Goal: Information Seeking & Learning: Learn about a topic

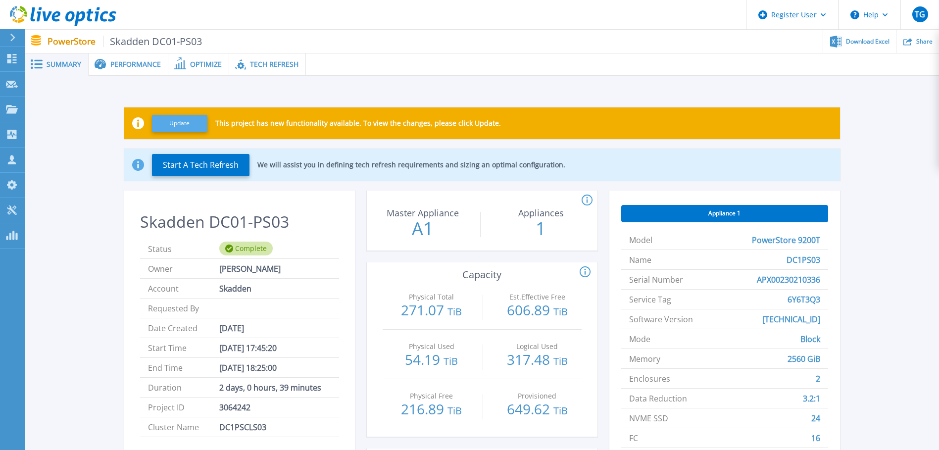
click at [174, 120] on button "Update" at bounding box center [179, 123] width 55 height 17
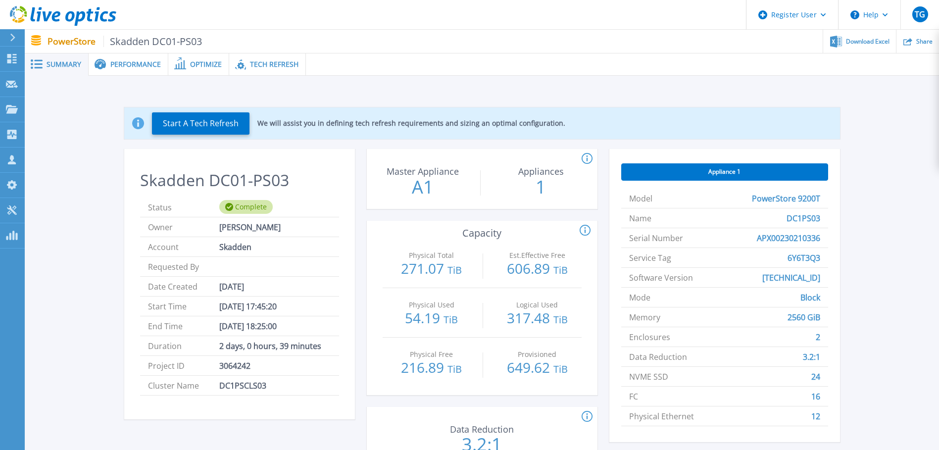
click at [135, 63] on span "Performance" at bounding box center [135, 64] width 50 height 7
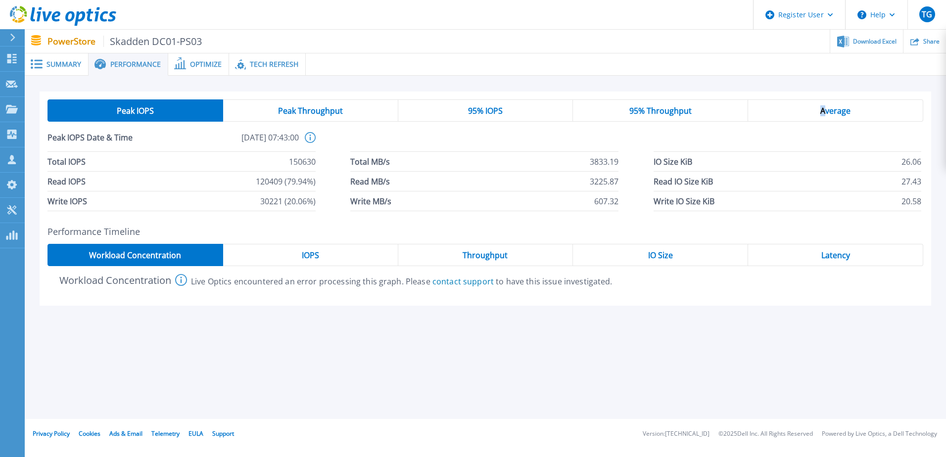
click at [823, 108] on span "Average" at bounding box center [835, 111] width 30 height 8
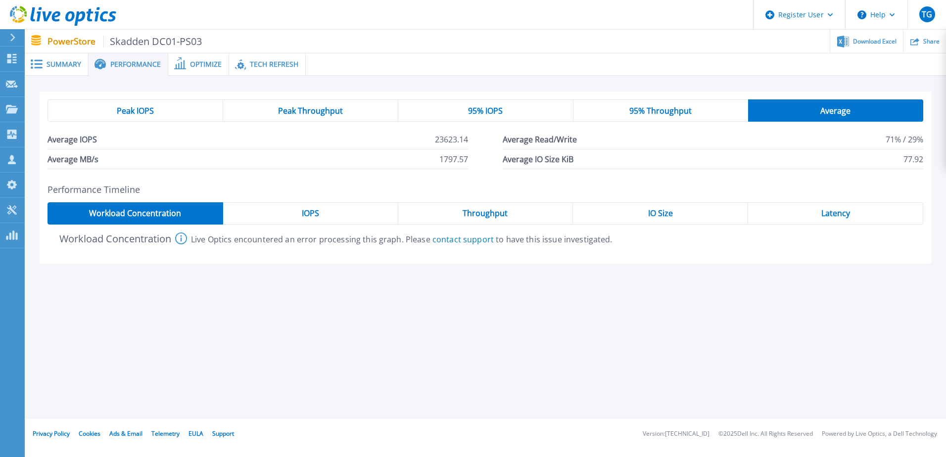
drag, startPoint x: 663, startPoint y: 112, endPoint x: 607, endPoint y: 115, distance: 56.5
click at [663, 112] on span "95% Throughput" at bounding box center [660, 111] width 62 height 8
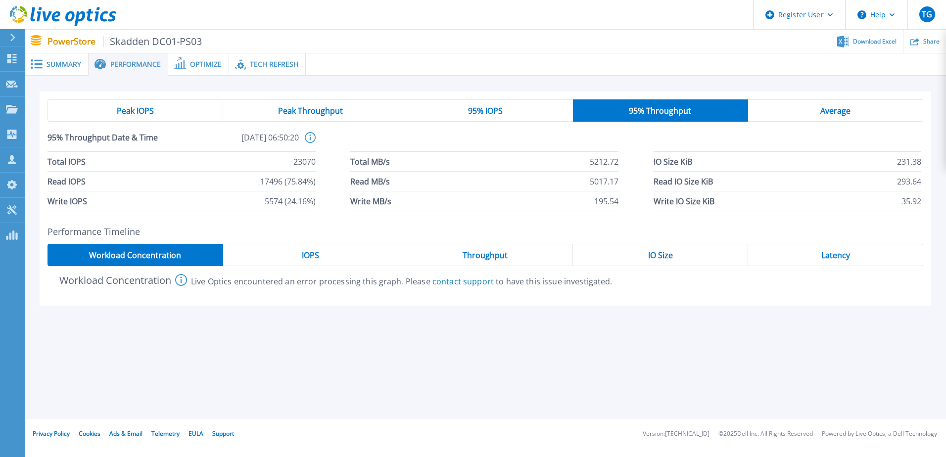
drag, startPoint x: 530, startPoint y: 106, endPoint x: 395, endPoint y: 128, distance: 136.3
click at [524, 105] on div "95% IOPS" at bounding box center [485, 110] width 175 height 22
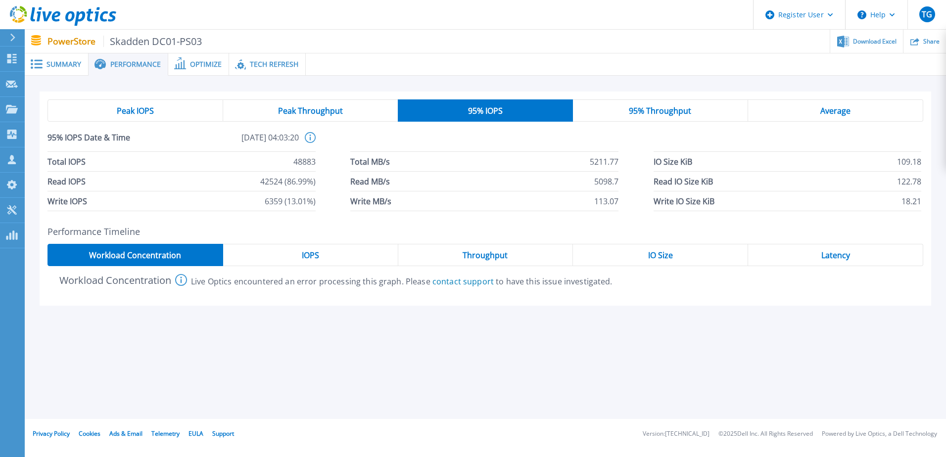
click at [334, 109] on span "Peak Throughput" at bounding box center [310, 111] width 65 height 8
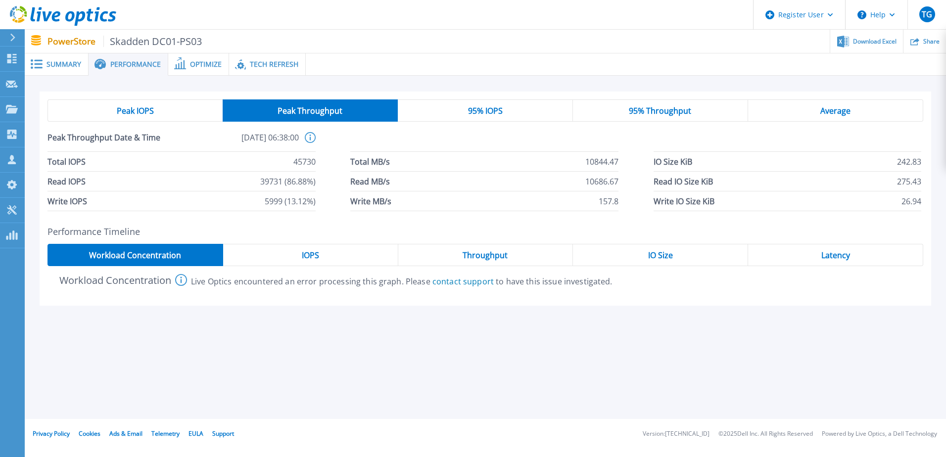
click at [183, 110] on div "Peak IOPS" at bounding box center [134, 110] width 175 height 22
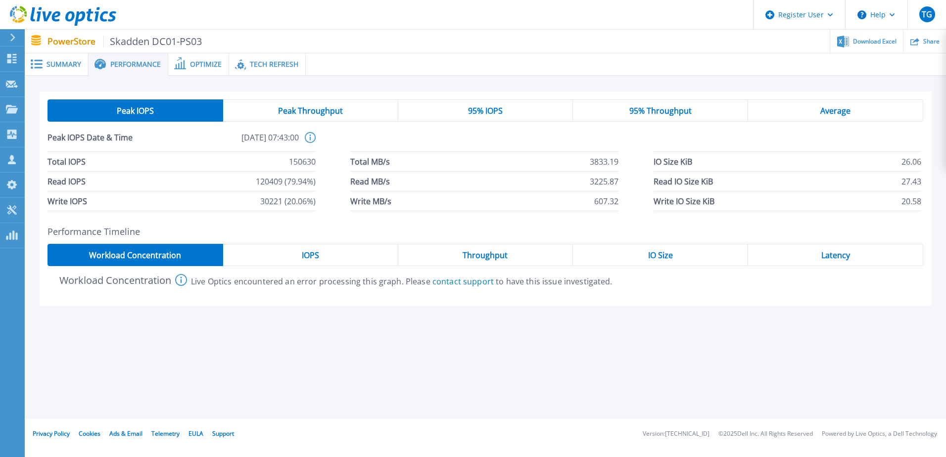
click at [60, 66] on span "Summary" at bounding box center [64, 64] width 35 height 7
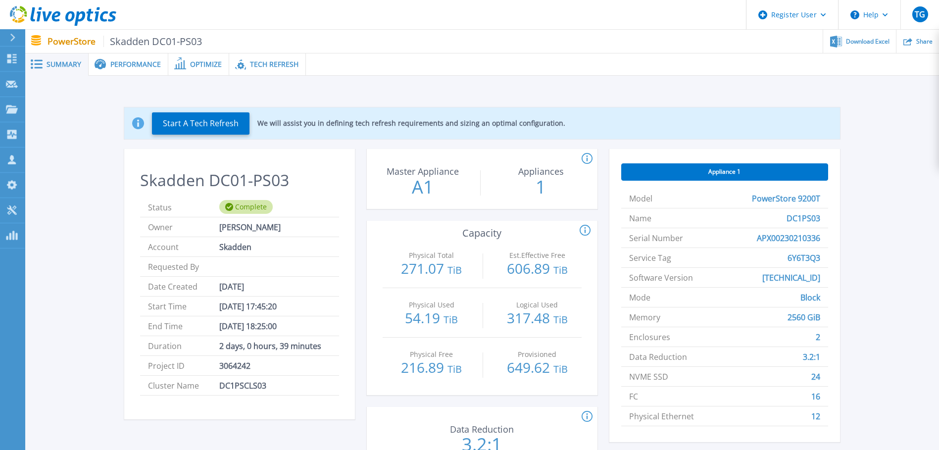
click at [205, 67] on span "Optimize" at bounding box center [206, 64] width 32 height 7
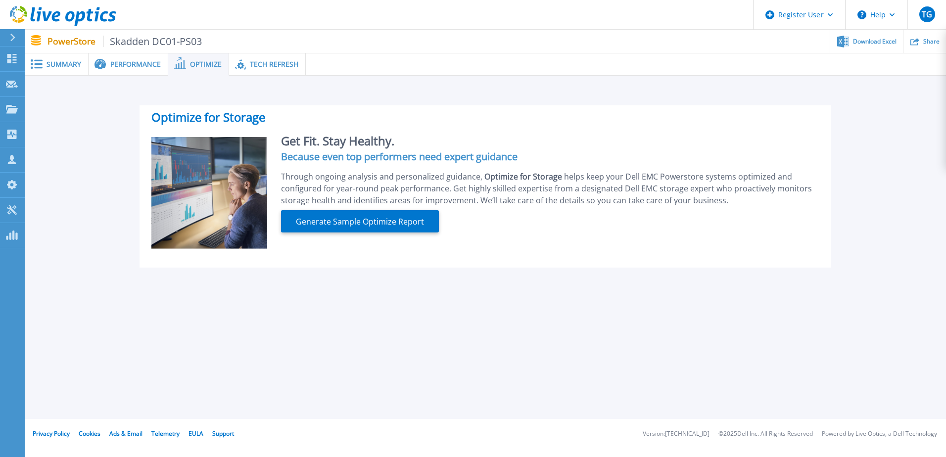
click at [56, 65] on span "Summary" at bounding box center [64, 64] width 35 height 7
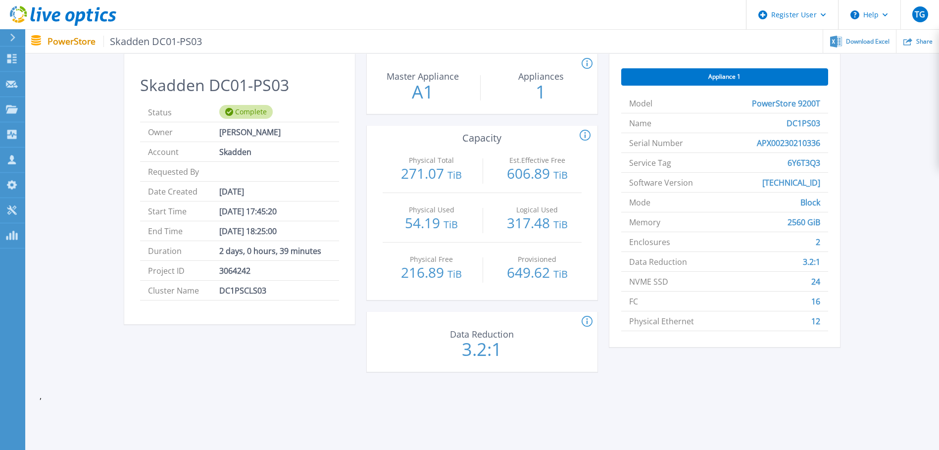
scroll to position [99, 0]
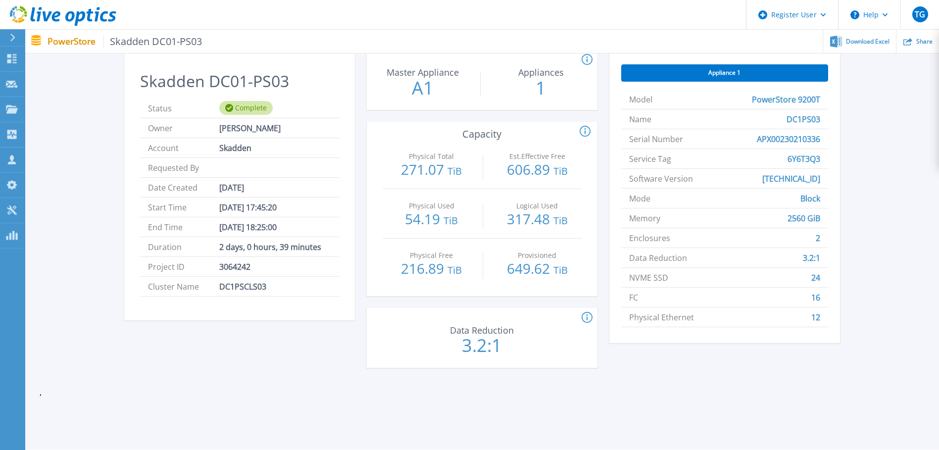
click at [709, 73] on span "Appliance 1" at bounding box center [724, 73] width 32 height 8
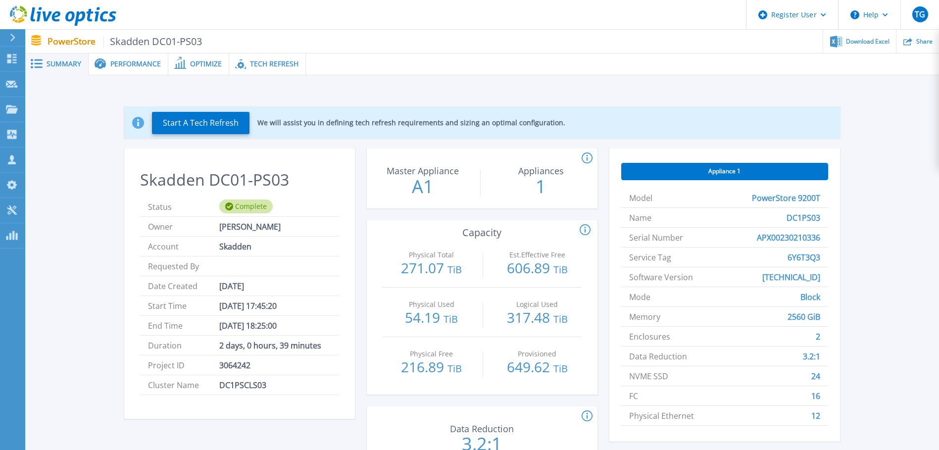
scroll to position [0, 0]
click at [132, 62] on span "Performance" at bounding box center [135, 64] width 50 height 7
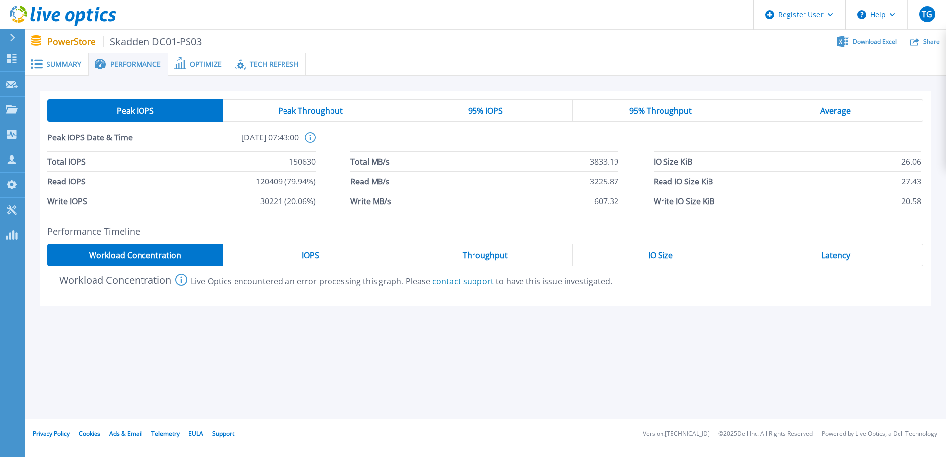
click at [199, 61] on span "Optimize" at bounding box center [206, 64] width 32 height 7
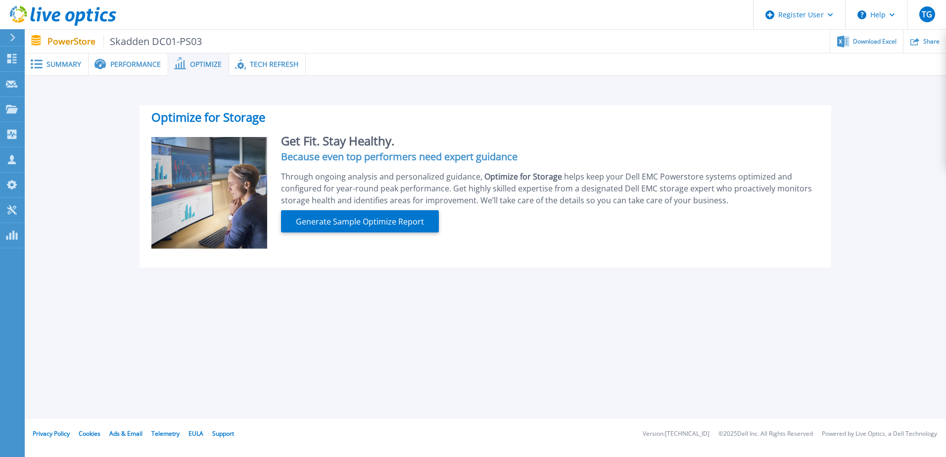
click at [59, 61] on span "Summary" at bounding box center [64, 64] width 35 height 7
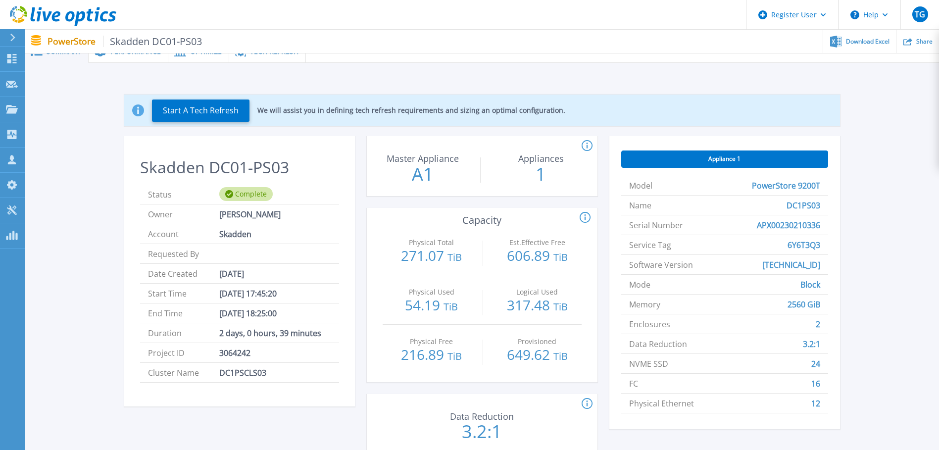
scroll to position [49, 0]
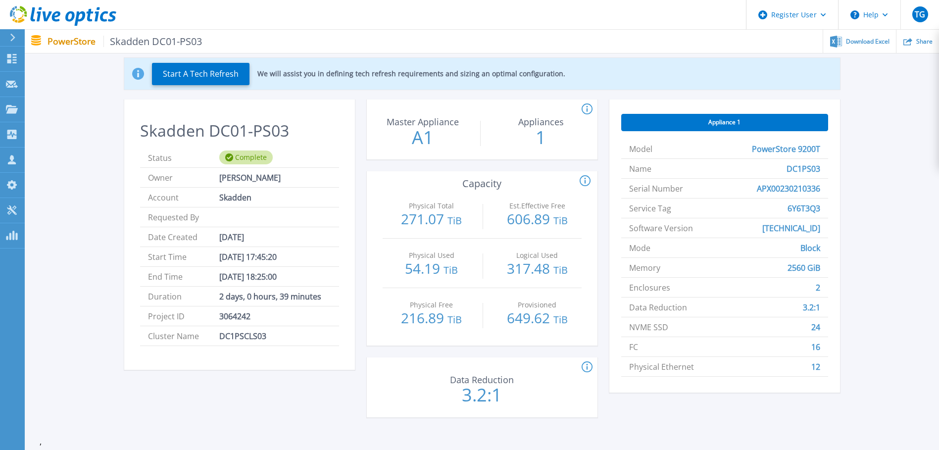
click at [585, 180] on icon at bounding box center [584, 181] width 11 height 12
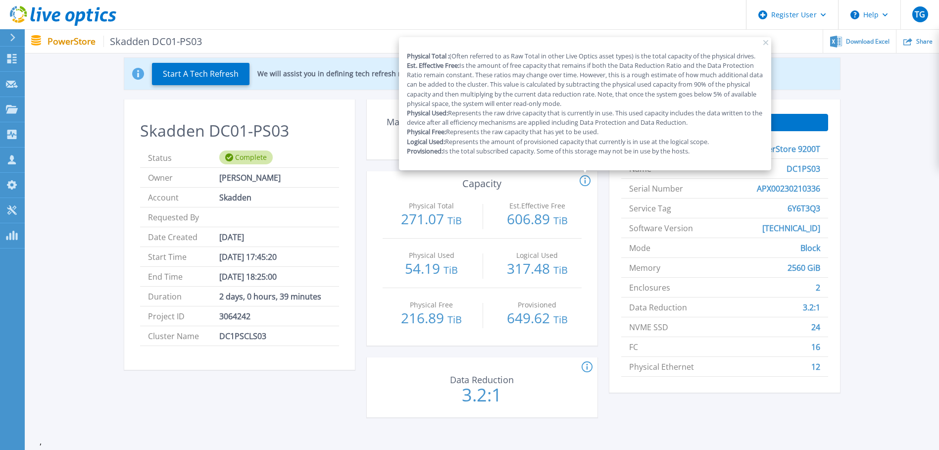
click at [581, 180] on icon at bounding box center [584, 181] width 11 height 12
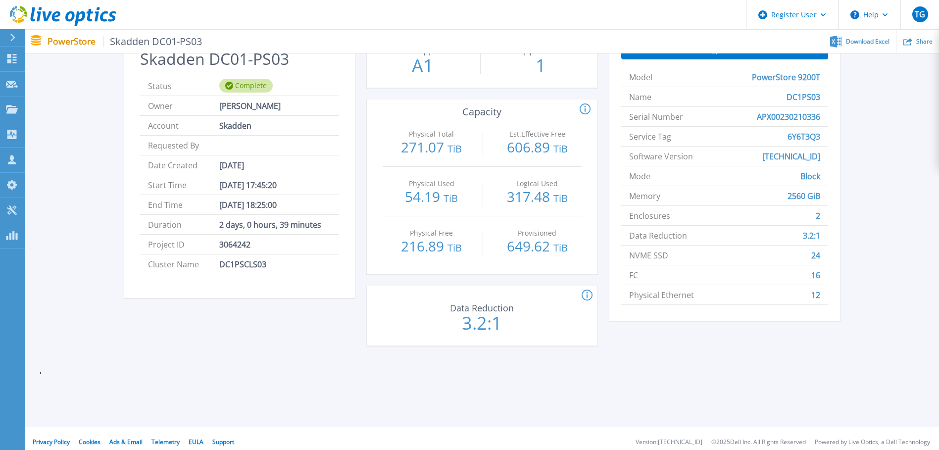
scroll to position [128, 0]
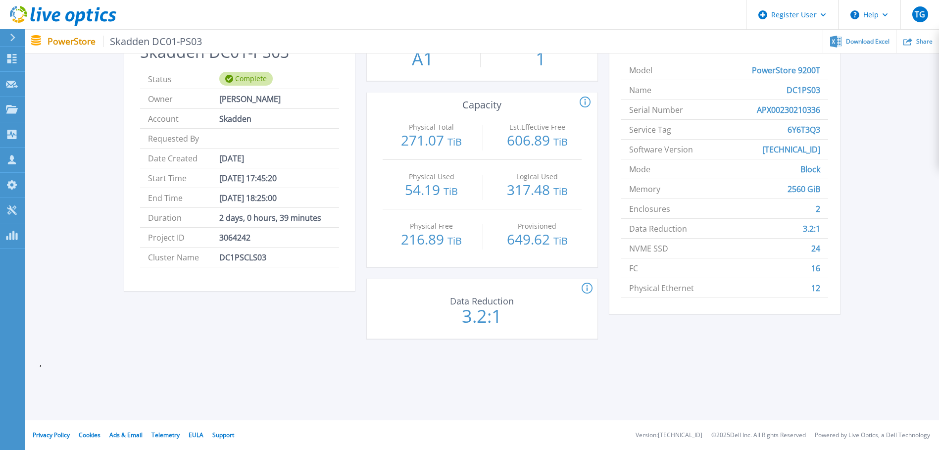
click at [586, 290] on icon at bounding box center [586, 289] width 11 height 12
click at [585, 291] on icon at bounding box center [586, 289] width 11 height 12
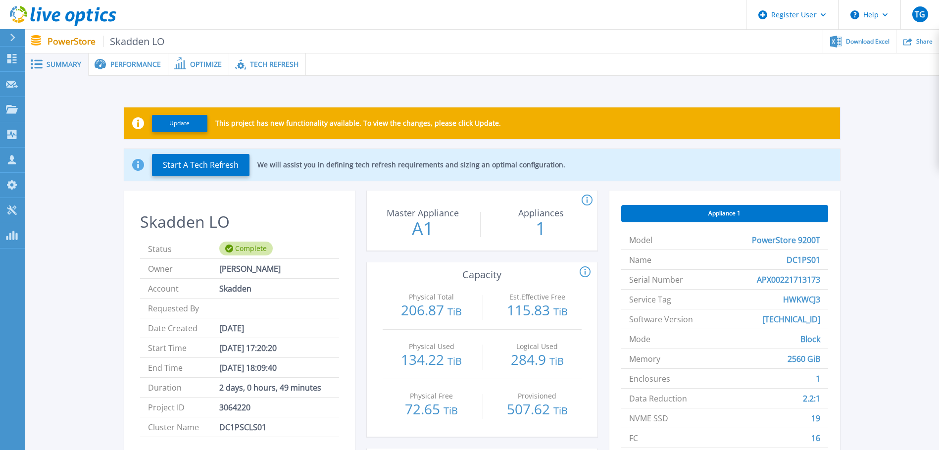
click at [127, 64] on span "Performance" at bounding box center [135, 64] width 50 height 7
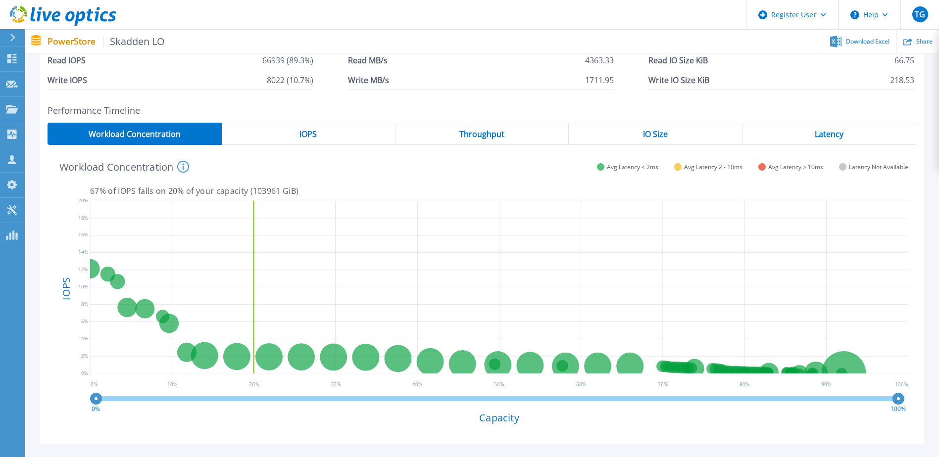
scroll to position [99, 0]
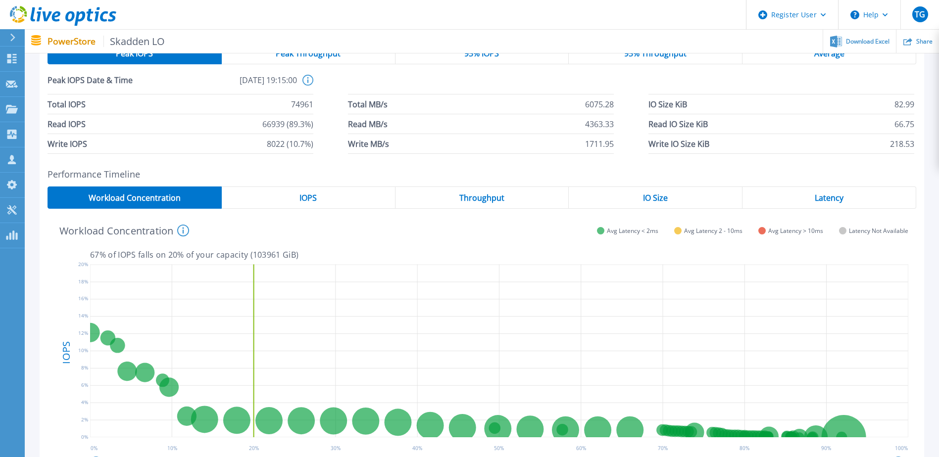
click at [302, 194] on span "IOPS" at bounding box center [307, 198] width 17 height 8
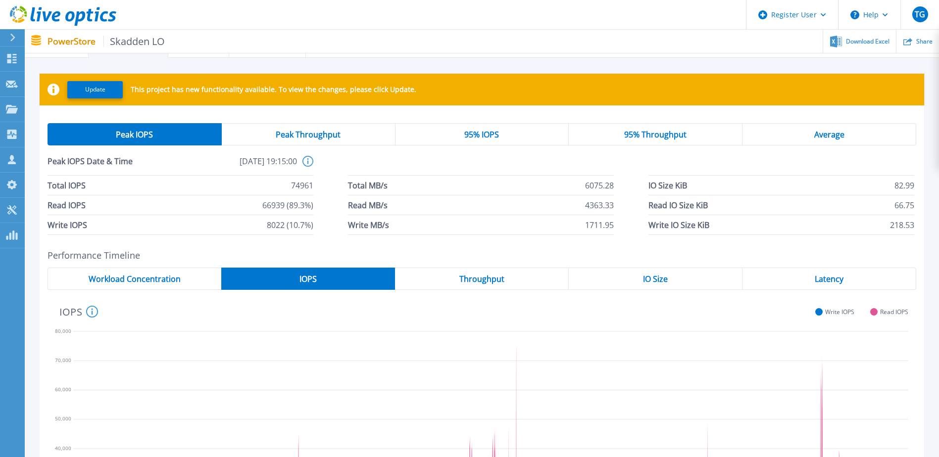
scroll to position [0, 0]
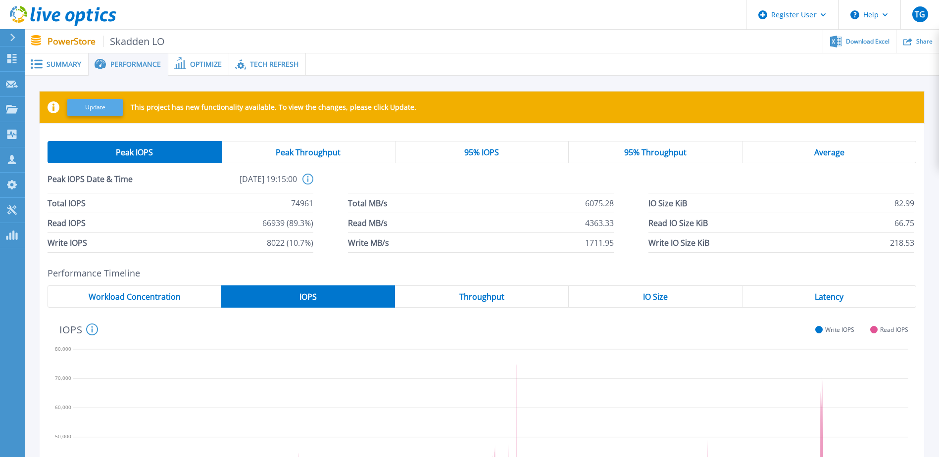
click at [94, 106] on button "Update" at bounding box center [94, 107] width 55 height 17
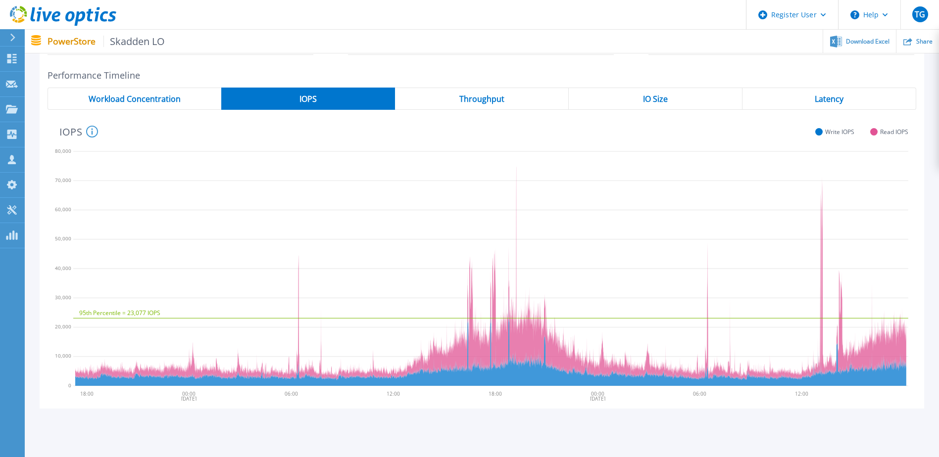
scroll to position [148, 0]
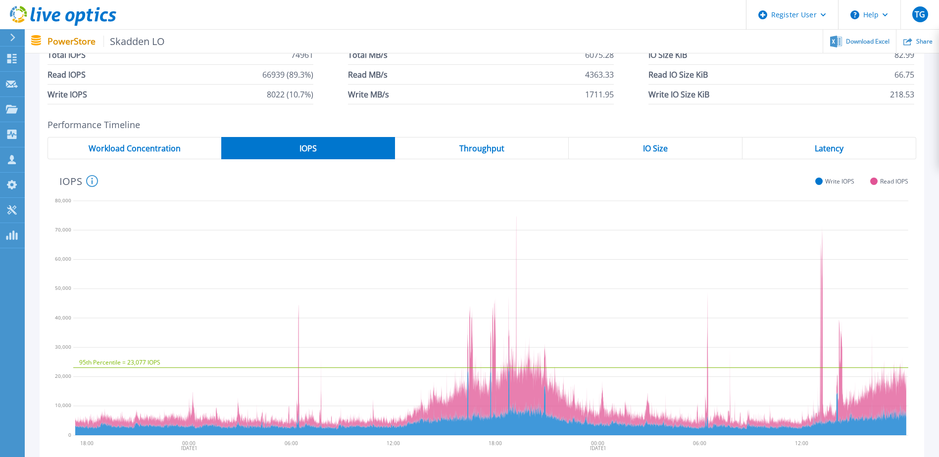
click at [803, 145] on div "Latency" at bounding box center [829, 148] width 174 height 22
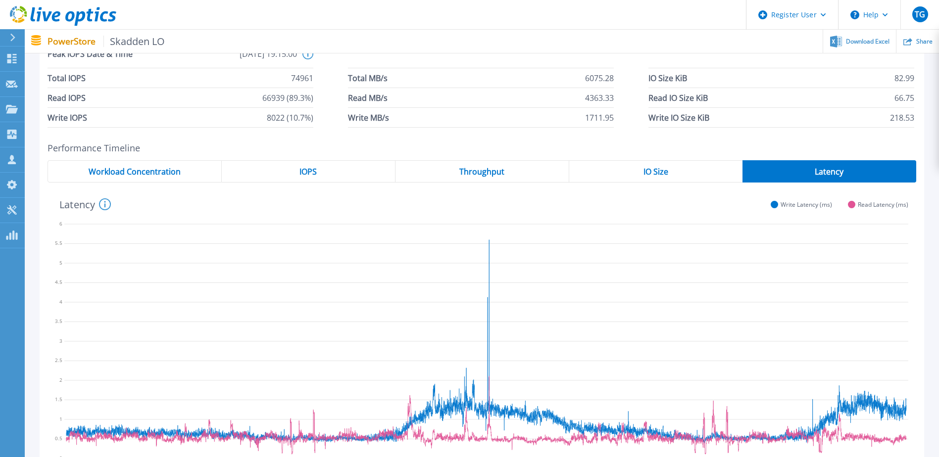
scroll to position [99, 0]
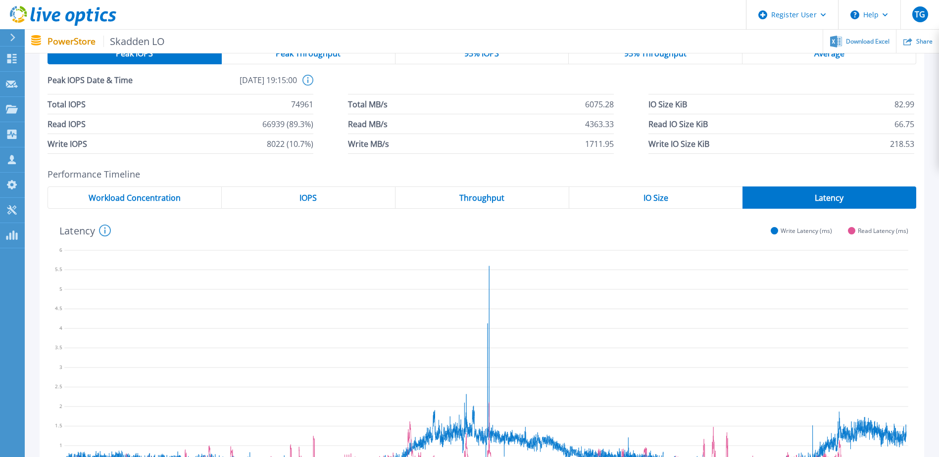
click at [651, 195] on span "IO Size" at bounding box center [655, 198] width 25 height 8
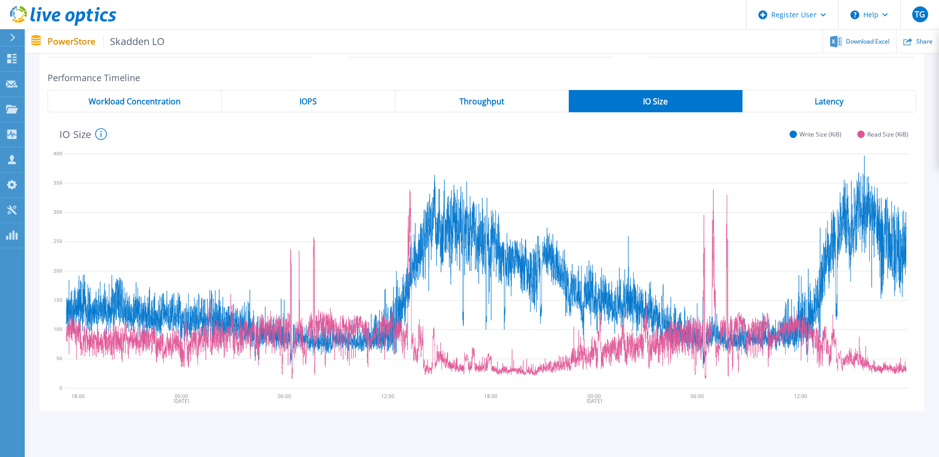
scroll to position [198, 0]
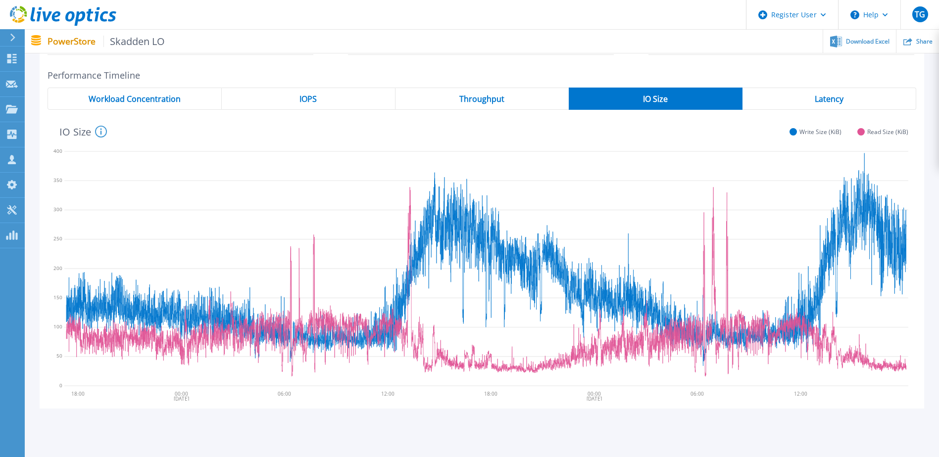
click at [498, 99] on span "Throughput" at bounding box center [481, 99] width 45 height 8
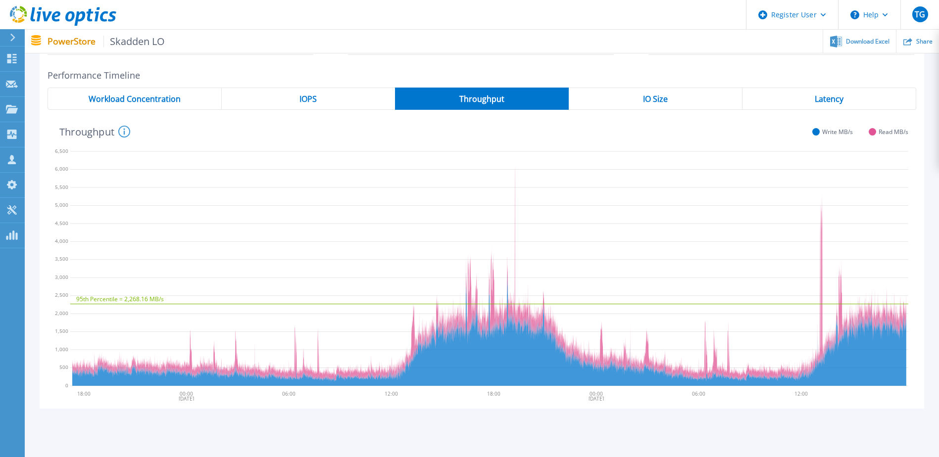
click at [315, 103] on span "IOPS" at bounding box center [307, 99] width 17 height 8
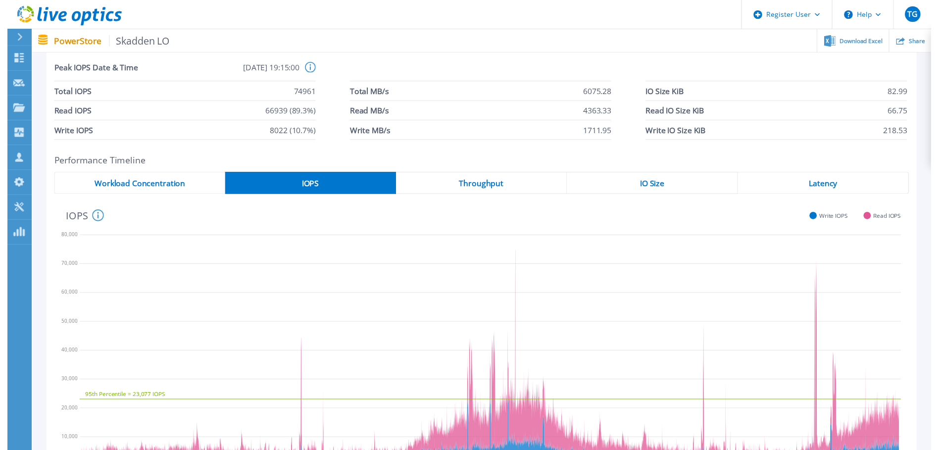
scroll to position [0, 0]
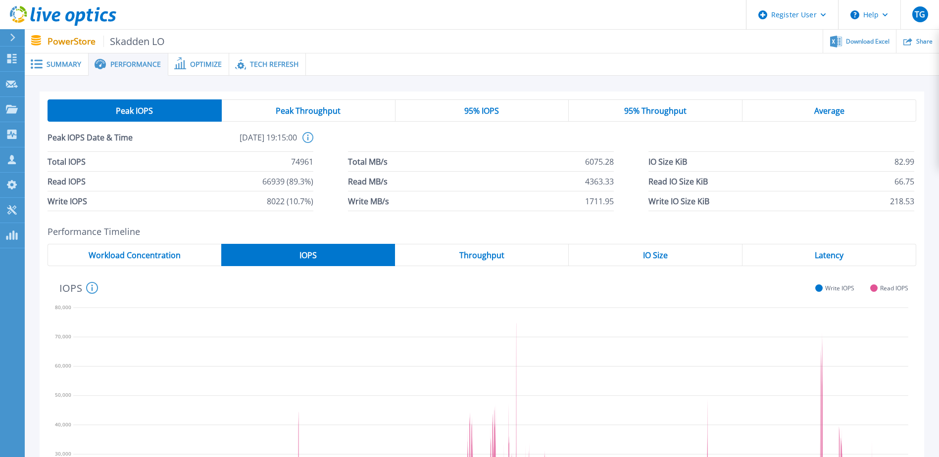
click at [65, 65] on span "Summary" at bounding box center [64, 64] width 35 height 7
